Goal: Book appointment/travel/reservation

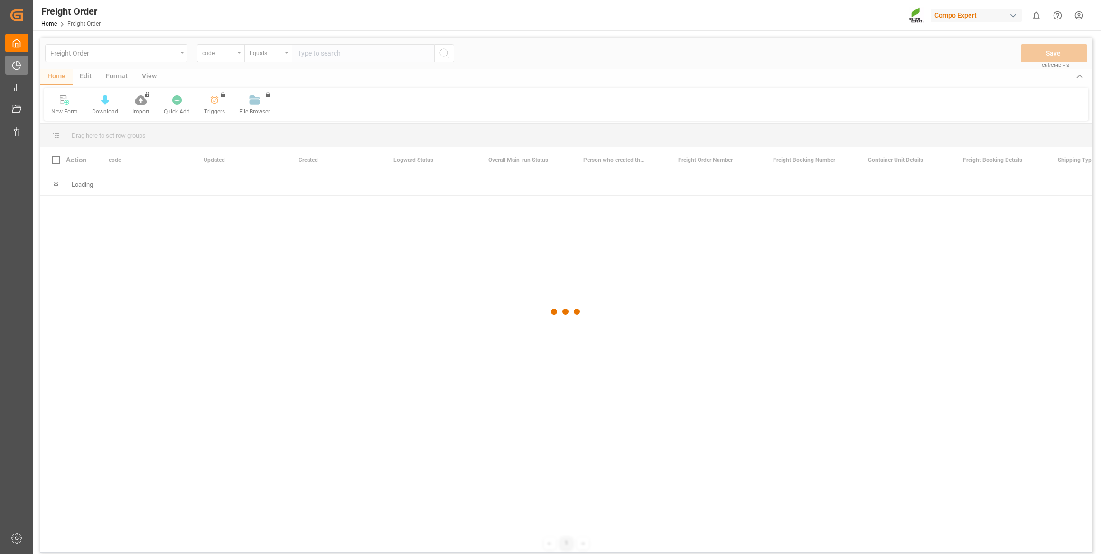
click at [20, 67] on icon at bounding box center [17, 66] width 8 height 8
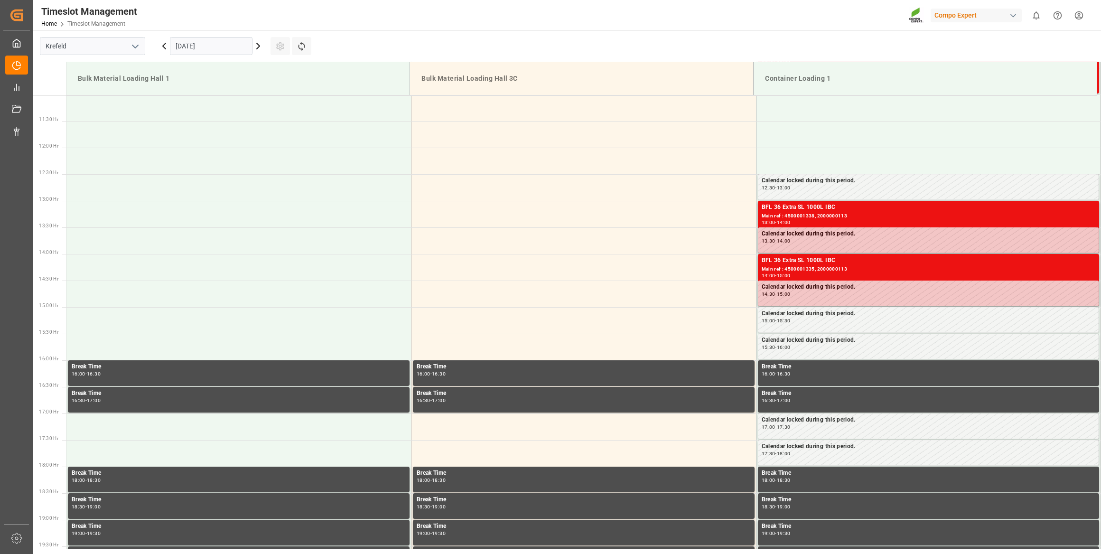
scroll to position [631, 0]
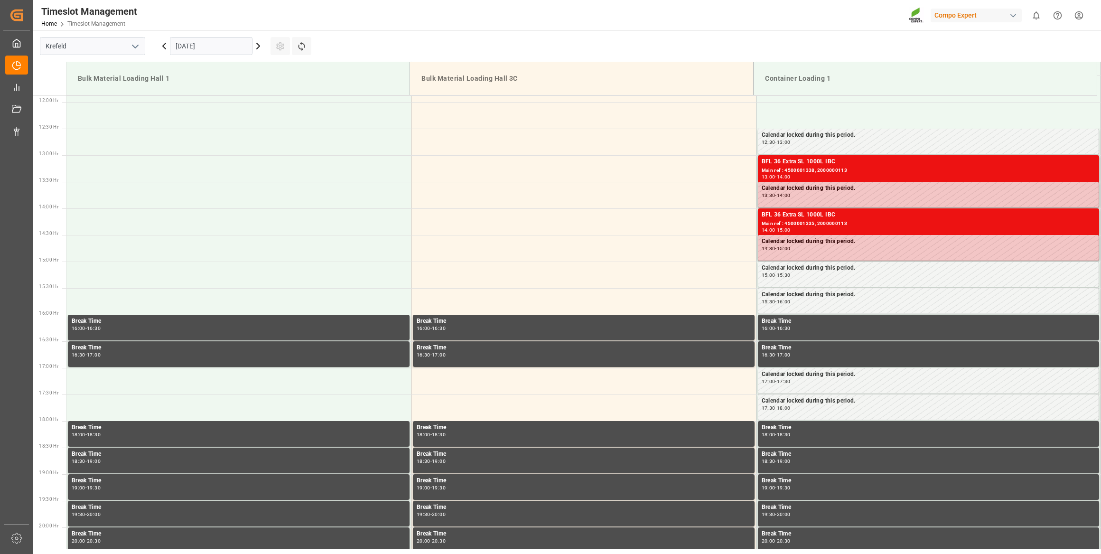
click at [213, 49] on input "[DATE]" at bounding box center [211, 46] width 83 height 18
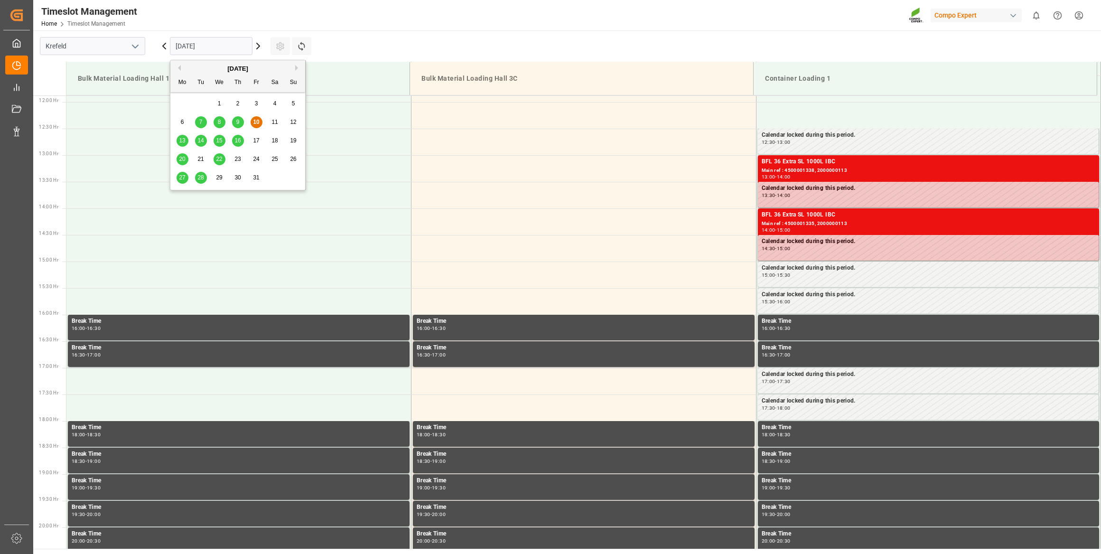
click at [241, 137] on div "16" at bounding box center [238, 140] width 12 height 11
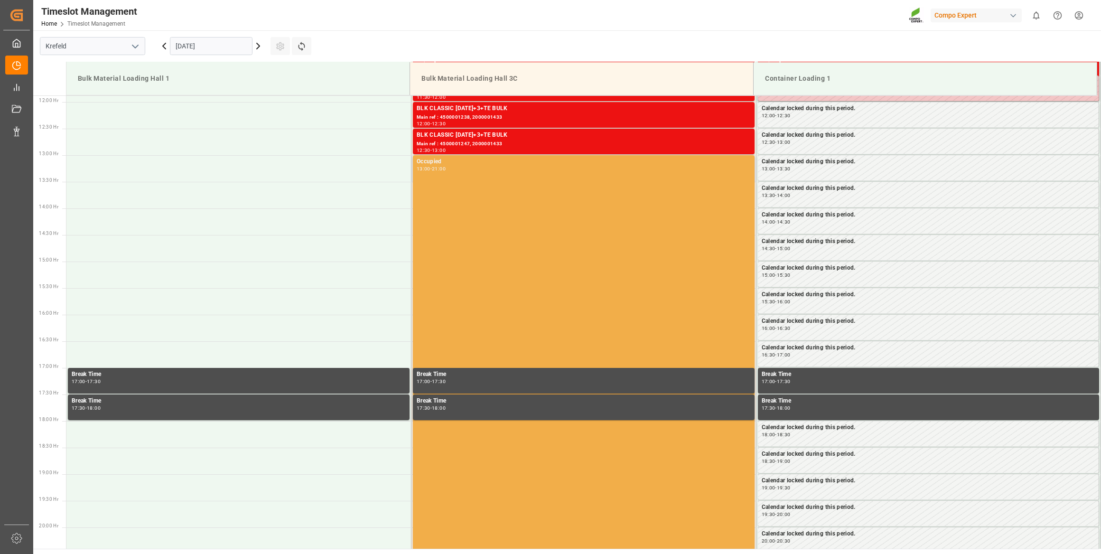
scroll to position [459, 0]
